Goal: Task Accomplishment & Management: Manage account settings

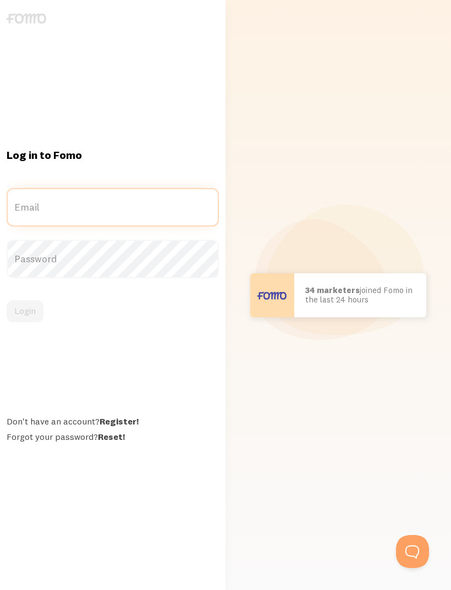
type input "[EMAIL_ADDRESS][DOMAIN_NAME]"
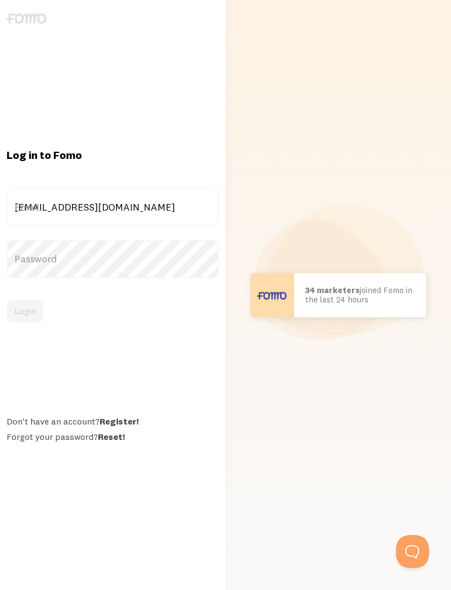
click at [25, 322] on button "Login" at bounding box center [25, 311] width 37 height 22
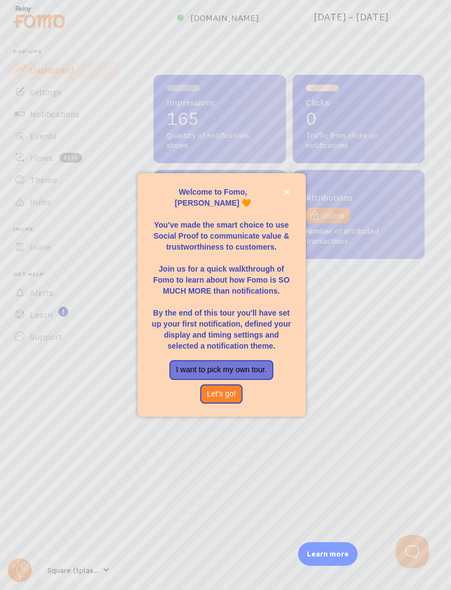
click at [291, 198] on button "close," at bounding box center [287, 192] width 12 height 12
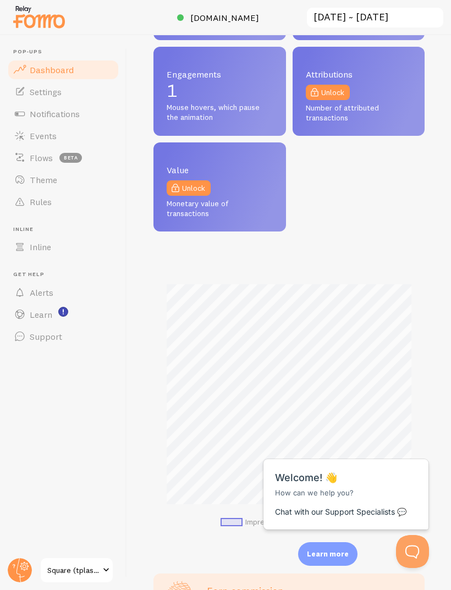
scroll to position [122, 0]
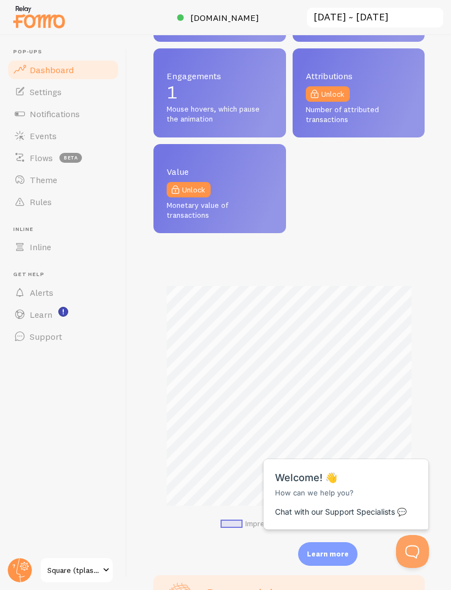
click at [29, 297] on link "Alerts" at bounding box center [63, 292] width 113 height 22
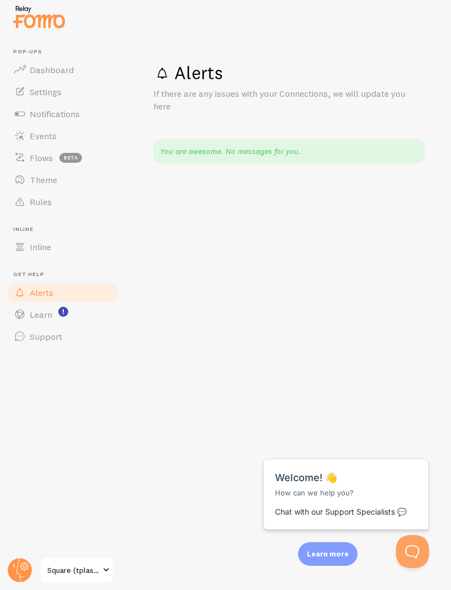
click at [53, 247] on link "Inline" at bounding box center [63, 247] width 113 height 22
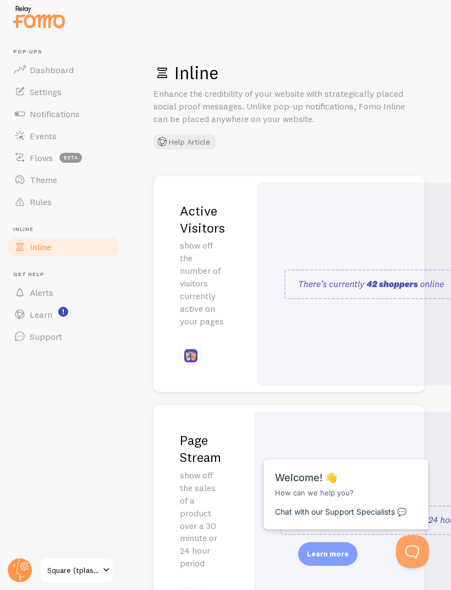
click at [32, 203] on span "Rules" at bounding box center [41, 201] width 22 height 11
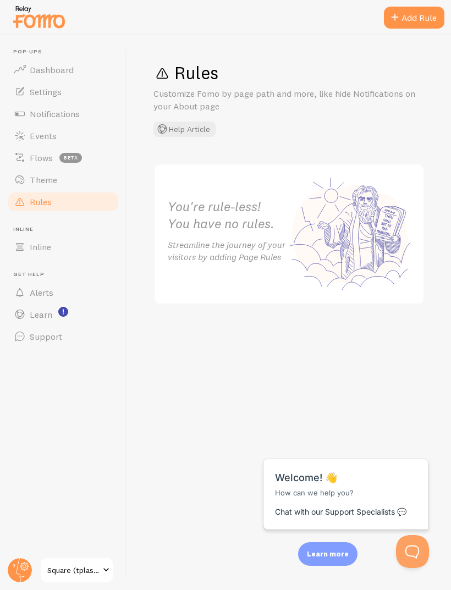
click at [33, 170] on link "Theme" at bounding box center [63, 180] width 113 height 22
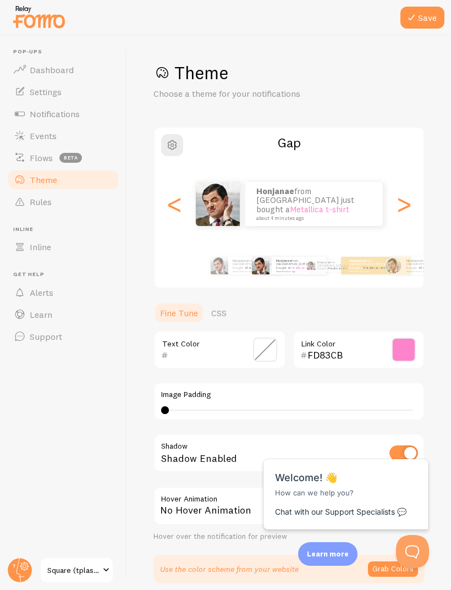
click at [34, 187] on link "Theme" at bounding box center [63, 180] width 113 height 22
click at [34, 134] on span "Events" at bounding box center [43, 135] width 27 height 11
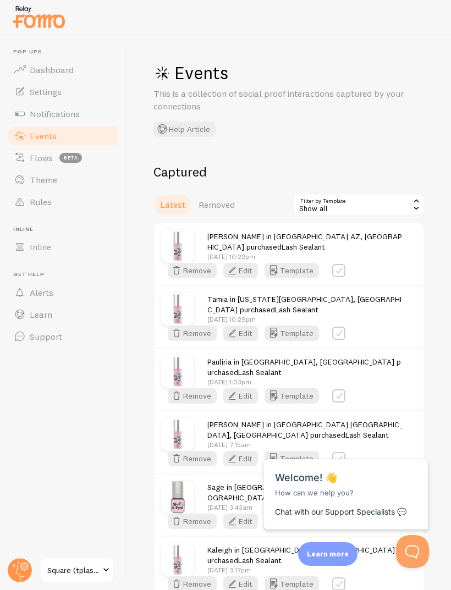
click at [36, 108] on span "Notifications" at bounding box center [55, 113] width 50 height 11
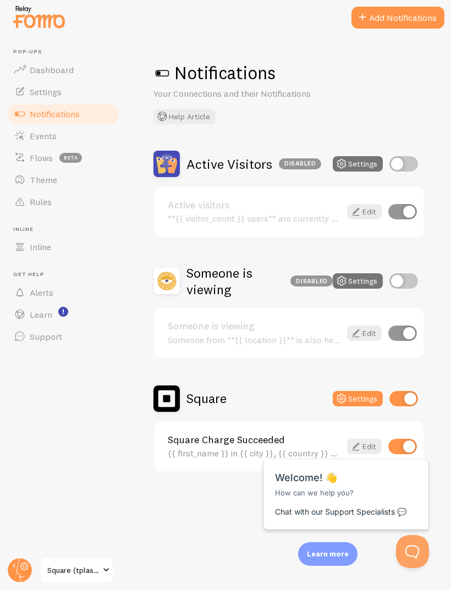
click at [34, 89] on span "Settings" at bounding box center [46, 91] width 32 height 11
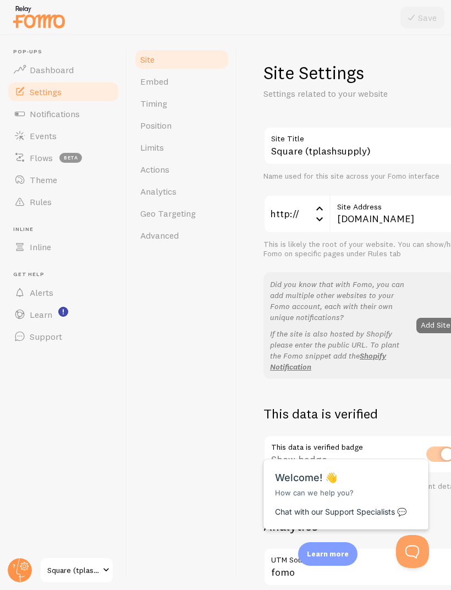
click at [41, 71] on span "Dashboard" at bounding box center [52, 69] width 44 height 11
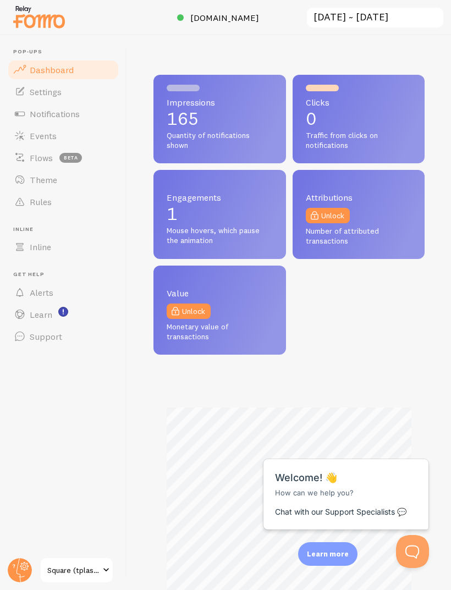
click at [31, 335] on span "Support" at bounding box center [46, 336] width 32 height 11
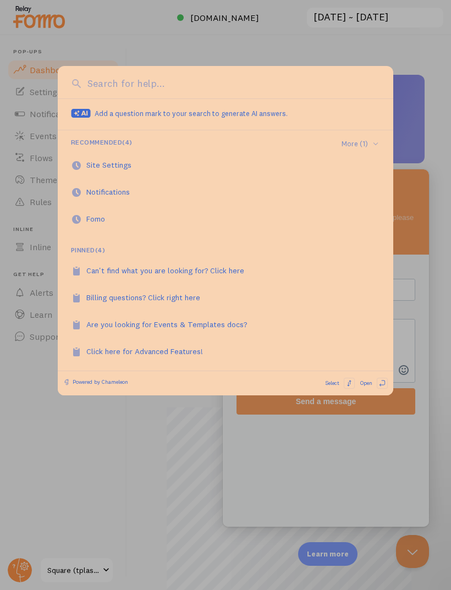
click at [104, 53] on div at bounding box center [225, 295] width 451 height 590
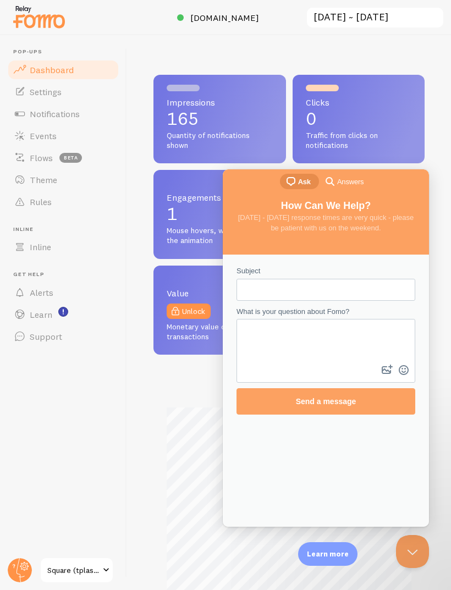
click at [32, 312] on span "Learn" at bounding box center [41, 314] width 23 height 11
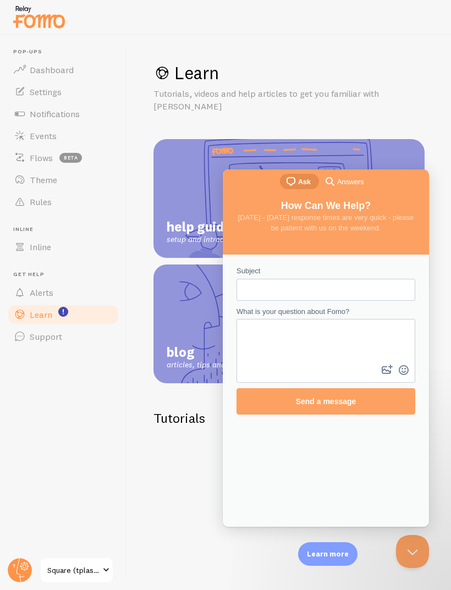
click at [23, 296] on span at bounding box center [19, 292] width 13 height 13
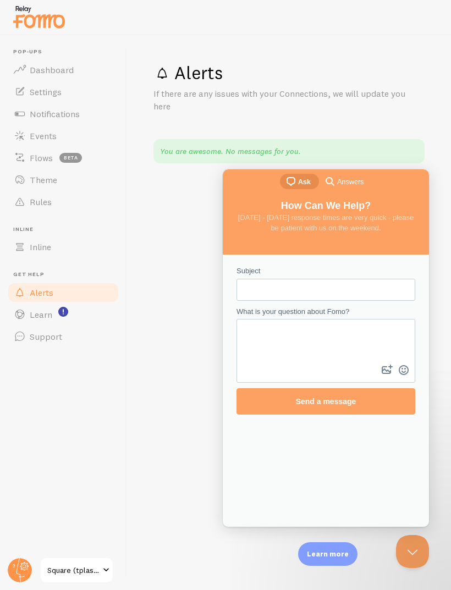
click at [38, 198] on span "Rules" at bounding box center [41, 201] width 22 height 11
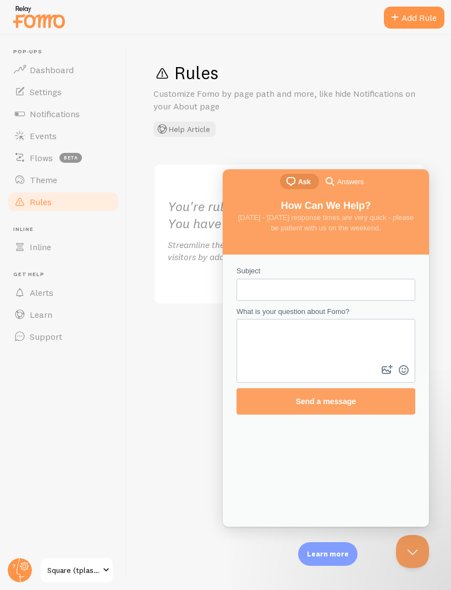
click at [40, 183] on span "Theme" at bounding box center [43, 179] width 27 height 11
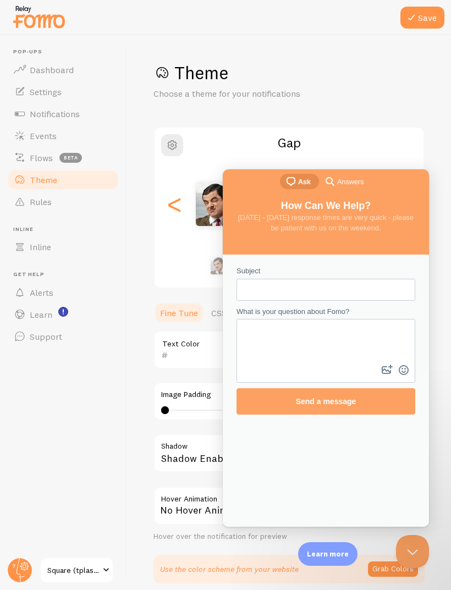
click at [36, 159] on span "Flows" at bounding box center [41, 157] width 23 height 11
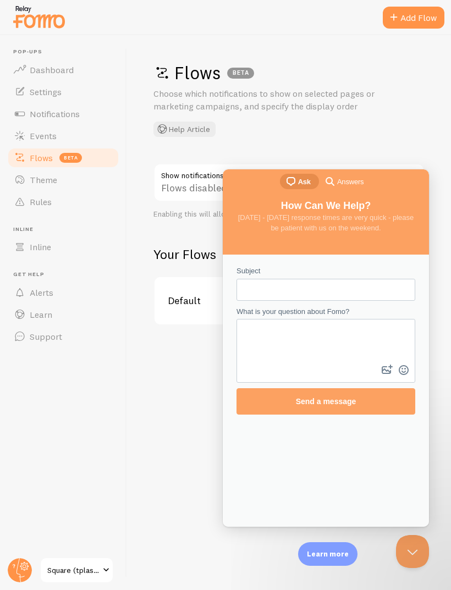
click at [30, 134] on span "Events" at bounding box center [43, 135] width 27 height 11
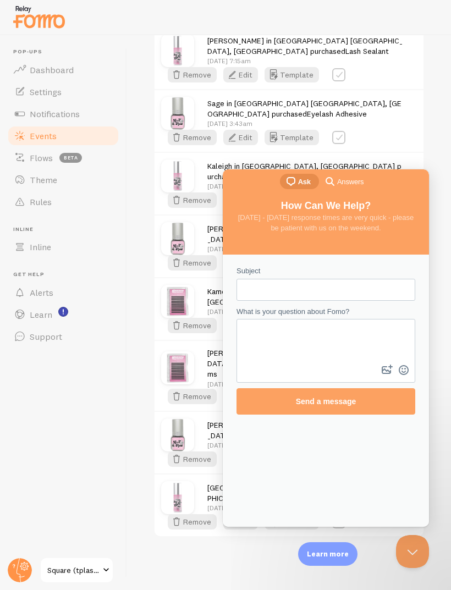
scroll to position [3708, 0]
click at [44, 110] on span "Notifications" at bounding box center [55, 113] width 50 height 11
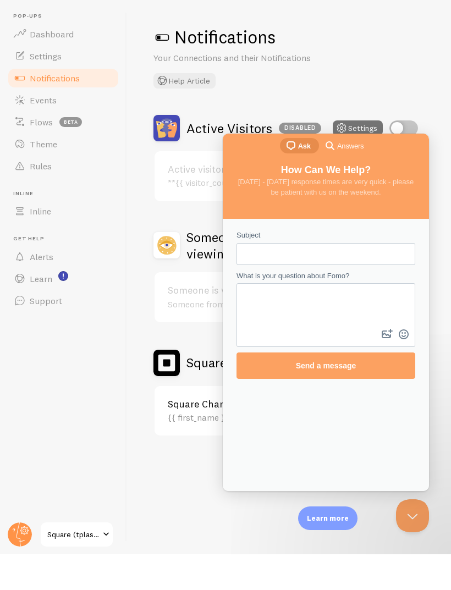
scroll to position [36, 0]
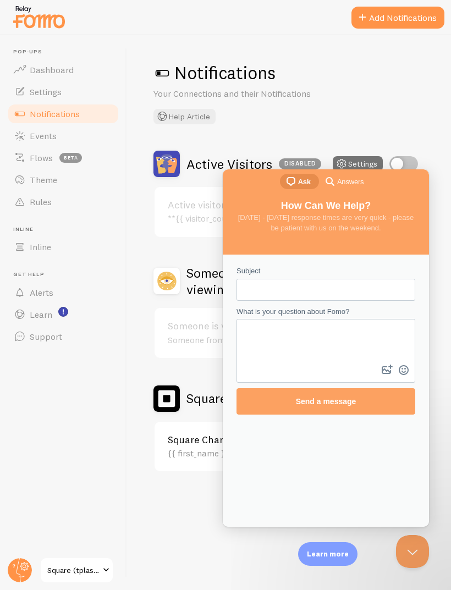
click at [412, 557] on button "Close Beacon popover" at bounding box center [412, 551] width 33 height 33
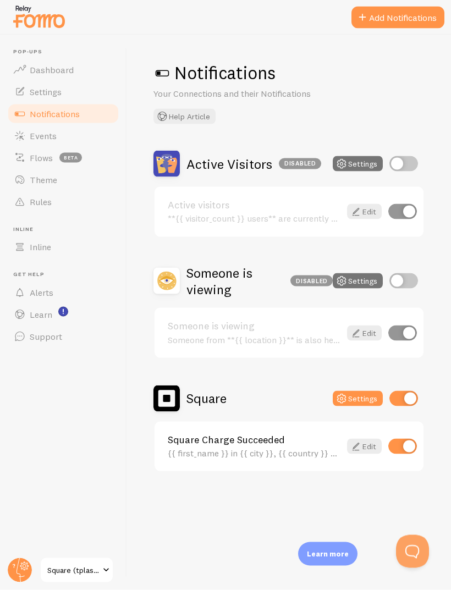
scroll to position [0, 0]
click at [49, 92] on span "Settings" at bounding box center [46, 91] width 32 height 11
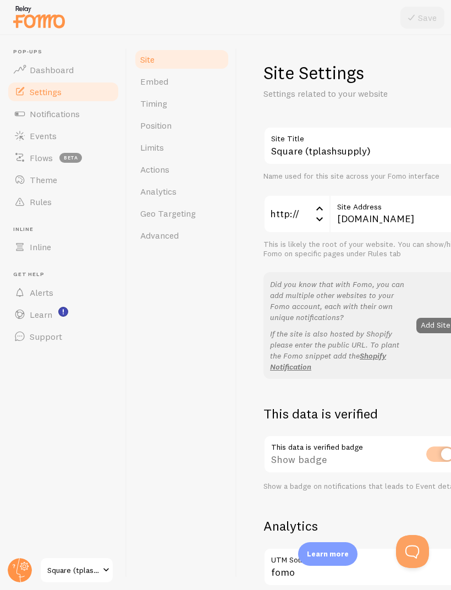
click at [15, 568] on circle at bounding box center [20, 570] width 24 height 24
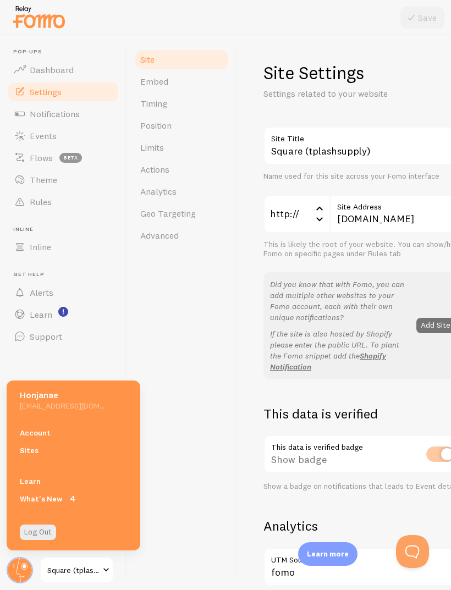
click at [46, 439] on link "Account" at bounding box center [74, 433] width 134 height 18
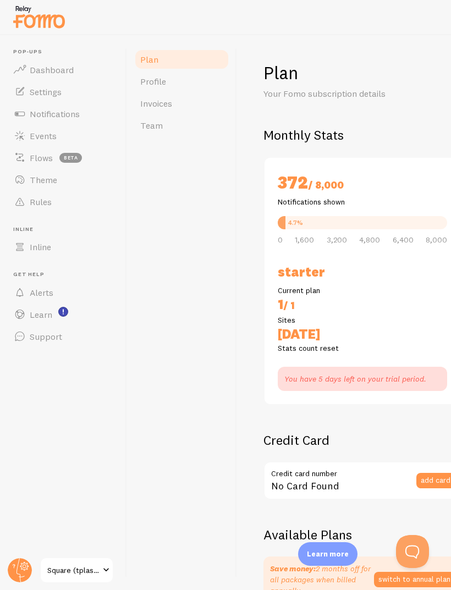
checkbox input "true"
